Goal: Book appointment/travel/reservation

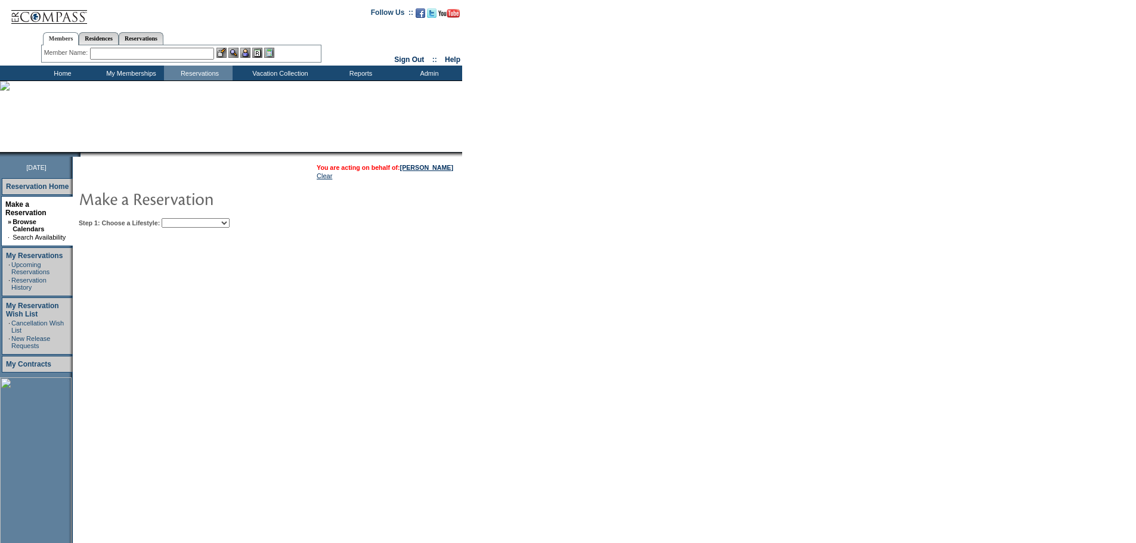
click at [230, 222] on select "Beach Leisure Metropolitan Mountain OIAL for Adventure OIAL for Couples OIAL fo…" at bounding box center [196, 223] width 68 height 10
select select "Leisure"
click at [182, 219] on select "Beach Leisure Metropolitan Mountain OIAL for Adventure OIAL for Couples OIAL fo…" at bounding box center [196, 223] width 68 height 10
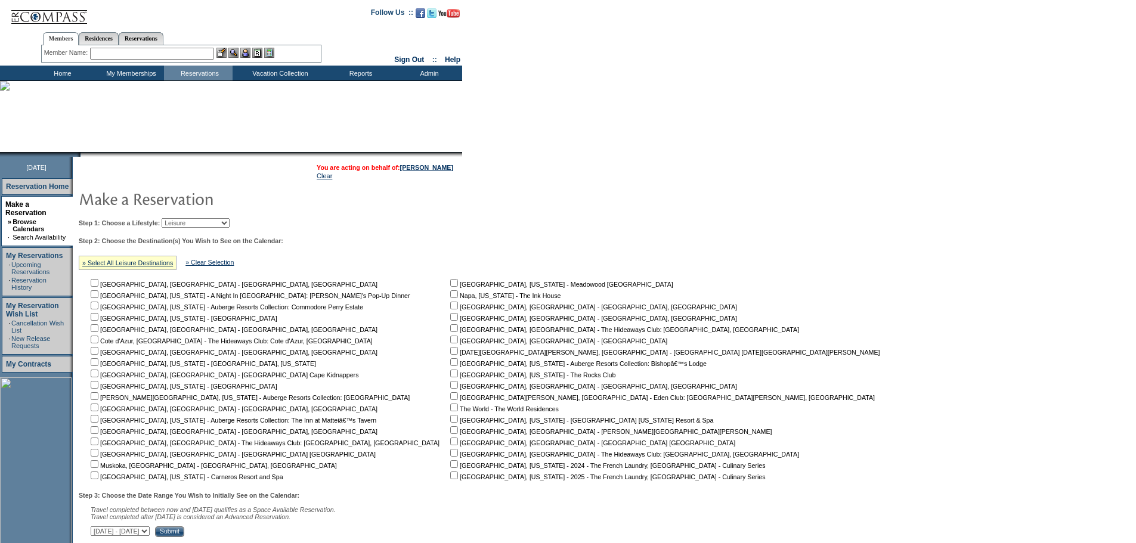
click at [103, 350] on td "[GEOGRAPHIC_DATA], [GEOGRAPHIC_DATA] - [GEOGRAPHIC_DATA], [GEOGRAPHIC_DATA] [GE…" at bounding box center [267, 379] width 358 height 204
click at [98, 354] on input "checkbox" at bounding box center [95, 351] width 8 height 8
checkbox input "true"
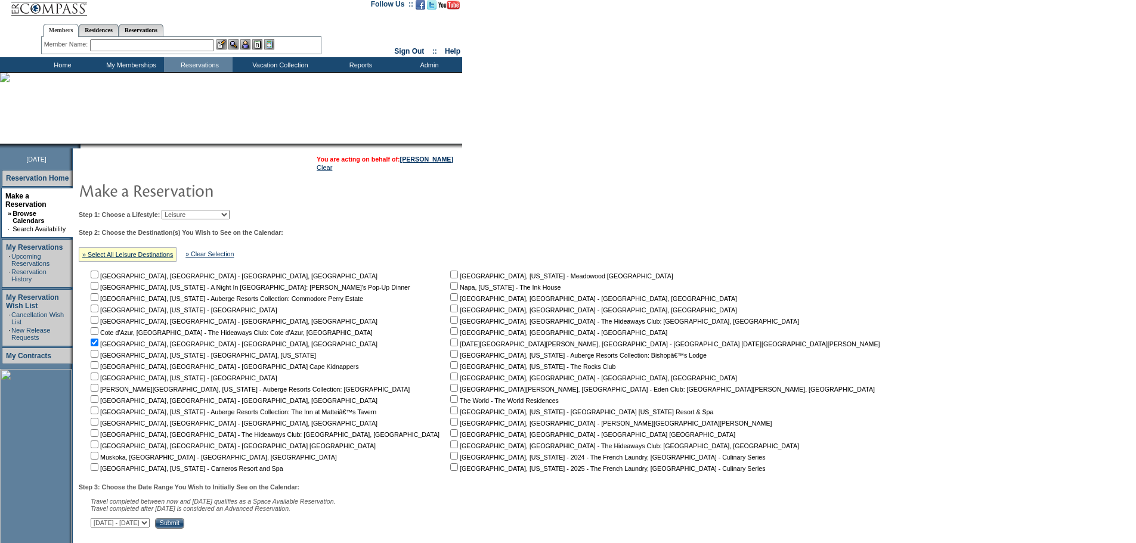
scroll to position [107, 0]
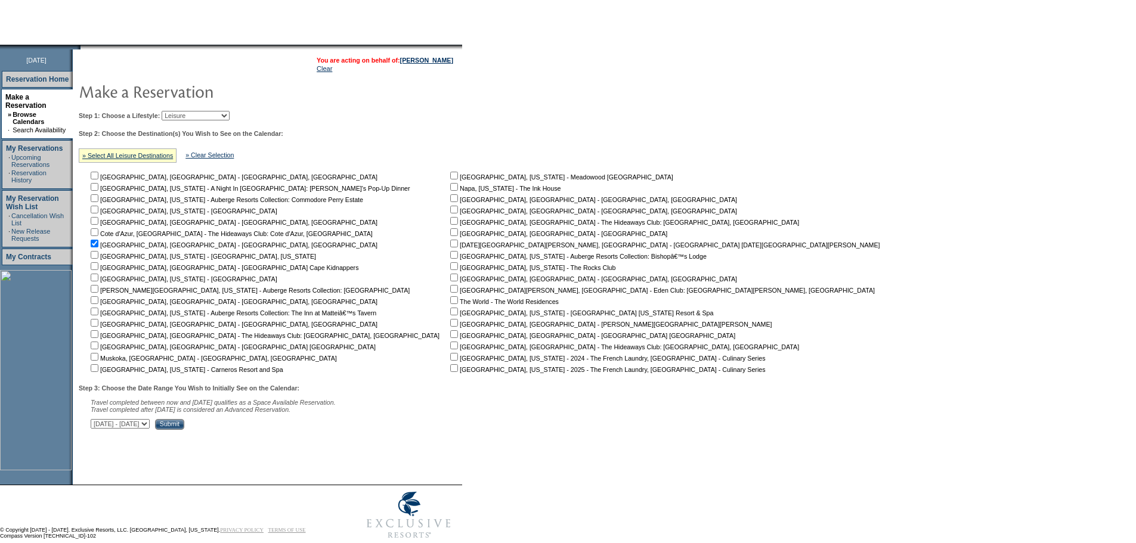
click at [150, 429] on select "[DATE] - [DATE] [DATE] - [DATE] [DATE] - [DATE] [DATE] - [DATE] [DATE] - [DATE]…" at bounding box center [120, 424] width 59 height 10
select select "[DATE]|[DATE]"
click at [97, 425] on select "[DATE] - [DATE] [DATE] - [DATE] [DATE] - [DATE] [DATE] - [DATE] [DATE] - [DATE]…" at bounding box center [120, 424] width 59 height 10
click at [184, 430] on input "Submit" at bounding box center [169, 424] width 29 height 11
